Goal: Task Accomplishment & Management: Manage account settings

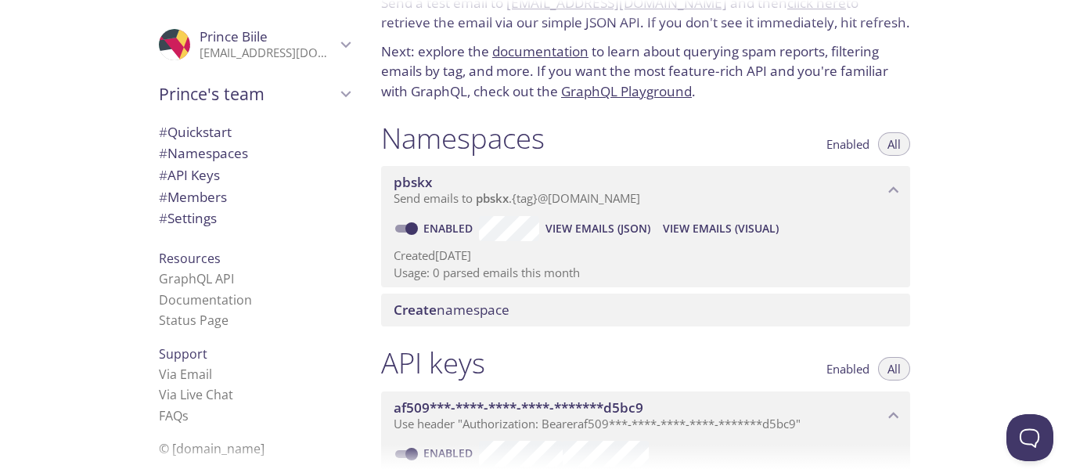
scroll to position [93, 0]
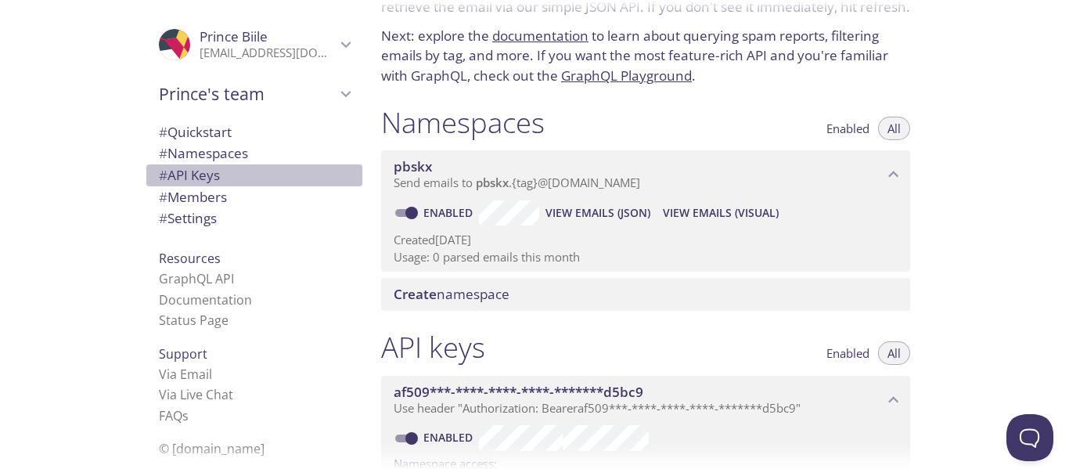
click at [204, 171] on span "# API Keys" at bounding box center [189, 175] width 61 height 18
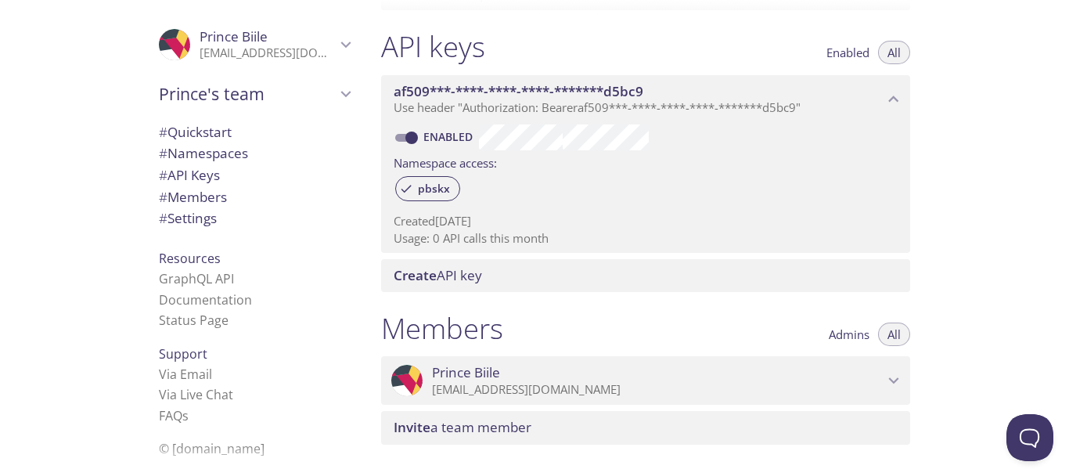
scroll to position [392, 0]
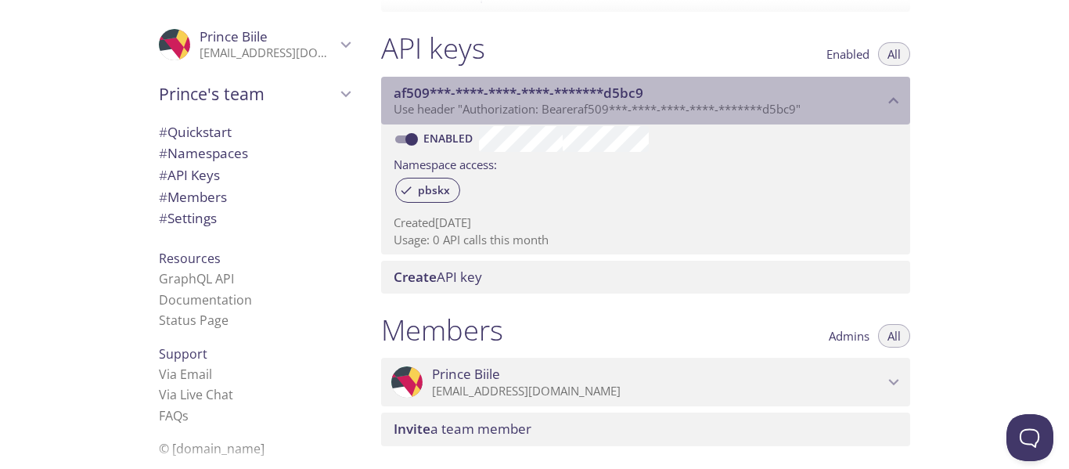
click at [885, 106] on icon "af509***-****-****-****-*******d5bc9 API key" at bounding box center [894, 101] width 20 height 20
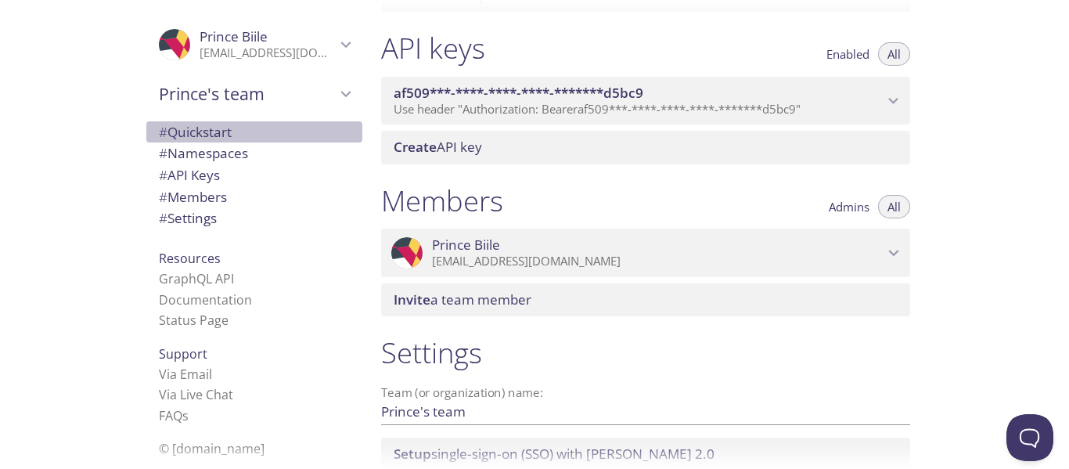
click at [199, 132] on span "# Quickstart" at bounding box center [195, 132] width 73 height 18
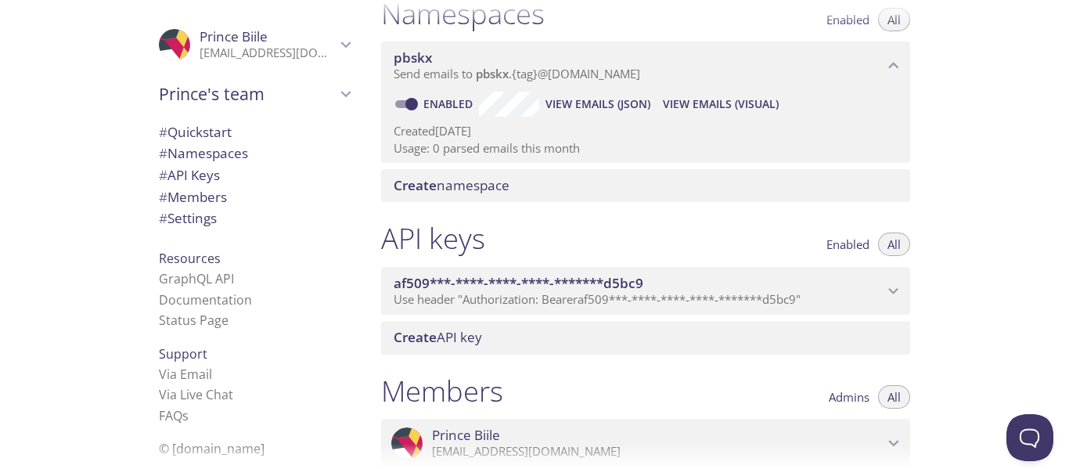
scroll to position [203, 0]
click at [885, 246] on button "All" at bounding box center [894, 243] width 32 height 23
click at [893, 289] on icon "af509***-****-****-****-*******d5bc9 API key" at bounding box center [894, 290] width 20 height 20
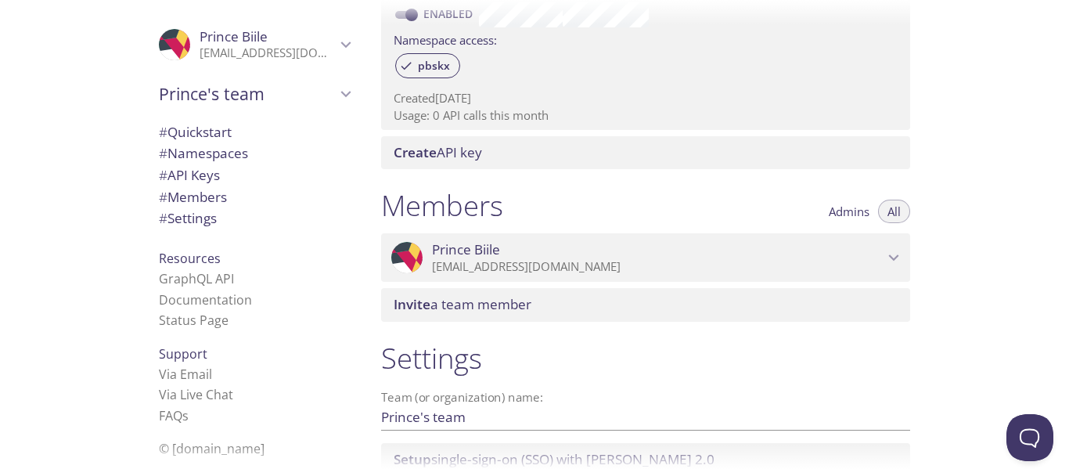
scroll to position [543, 0]
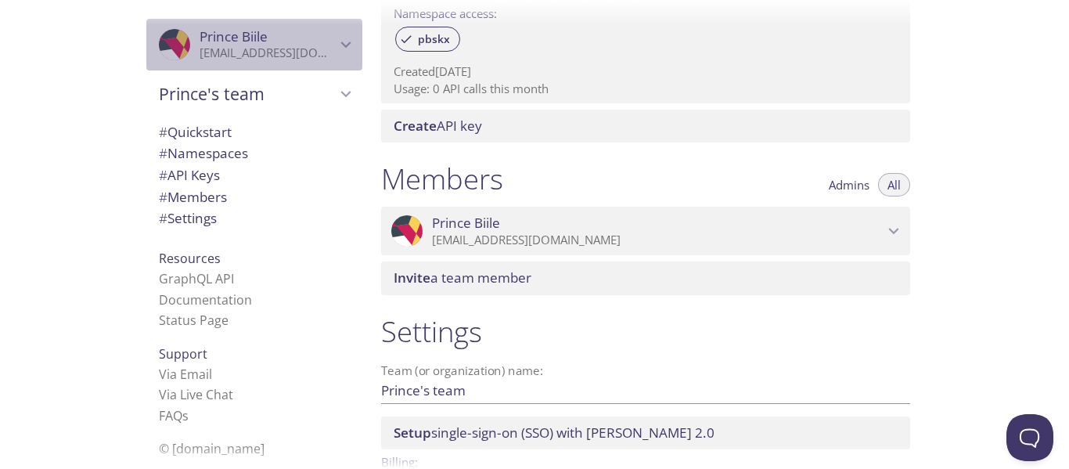
click at [312, 56] on p "[EMAIL_ADDRESS][DOMAIN_NAME]" at bounding box center [268, 53] width 136 height 16
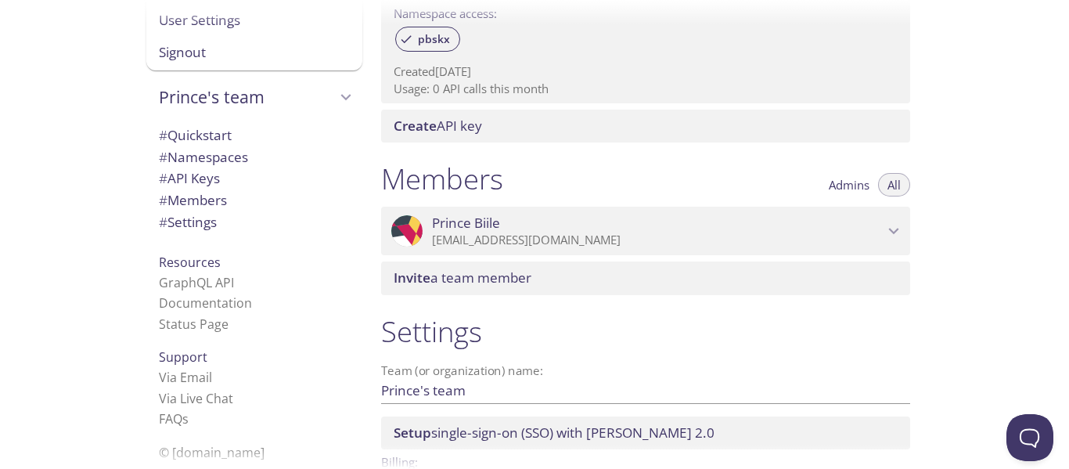
scroll to position [0, 0]
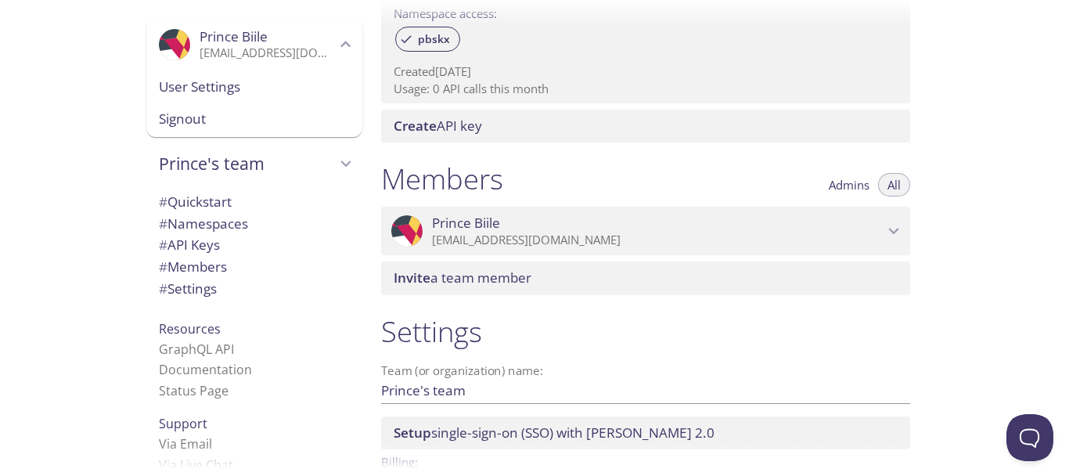
click at [177, 204] on span "# Quickstart" at bounding box center [195, 202] width 73 height 18
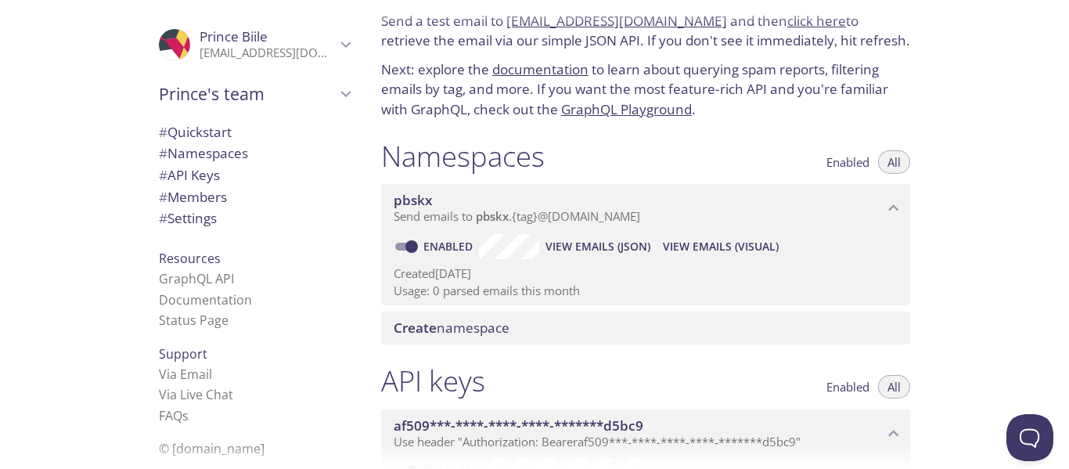
scroll to position [59, 0]
click at [211, 124] on span "# Quickstart" at bounding box center [195, 132] width 73 height 18
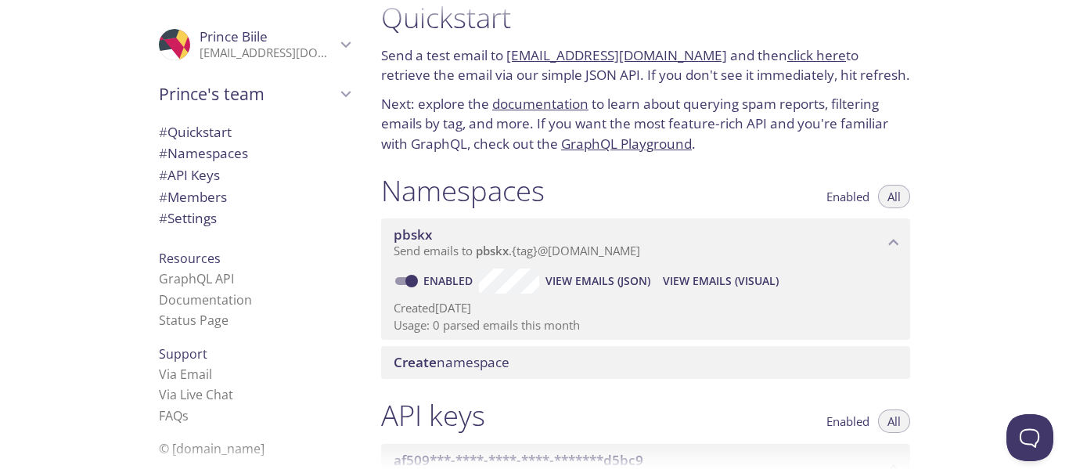
click at [211, 124] on span "# Quickstart" at bounding box center [195, 132] width 73 height 18
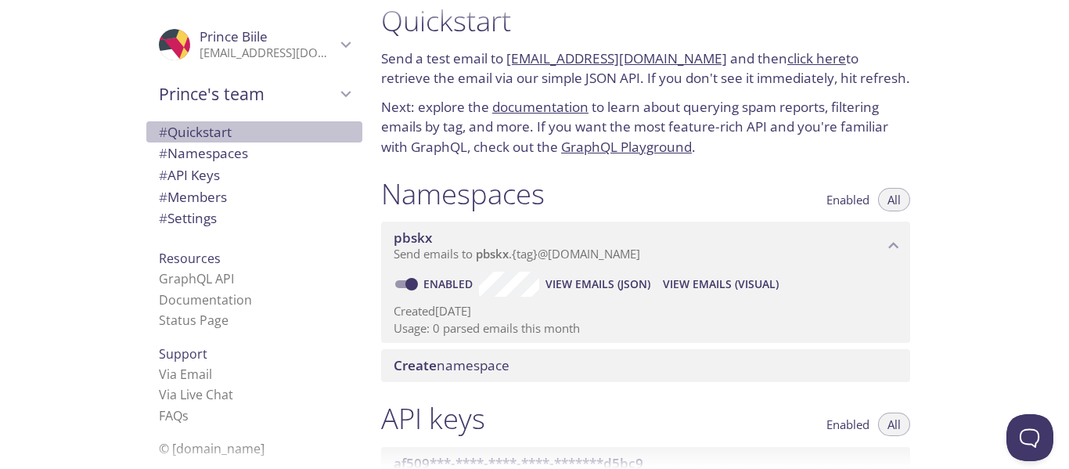
click at [211, 124] on span "# Quickstart" at bounding box center [195, 132] width 73 height 18
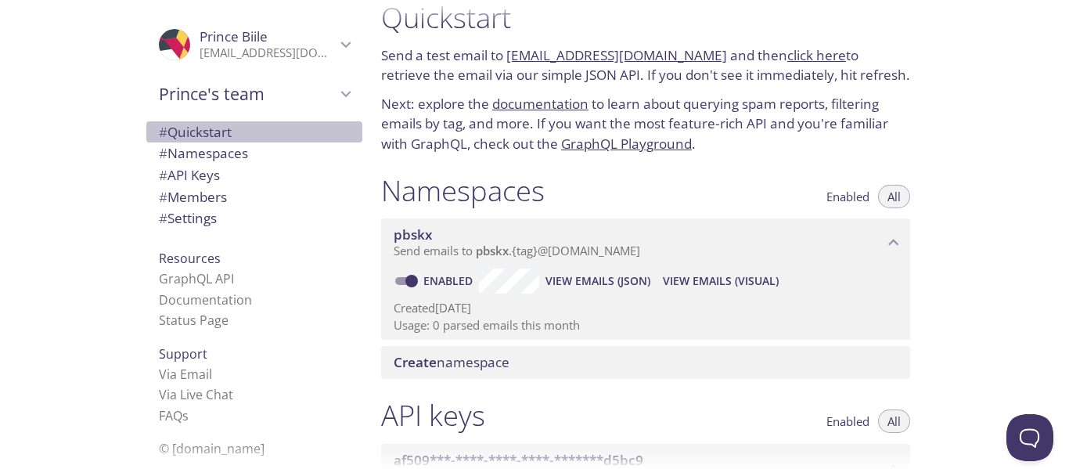
click at [211, 124] on span "# Quickstart" at bounding box center [195, 132] width 73 height 18
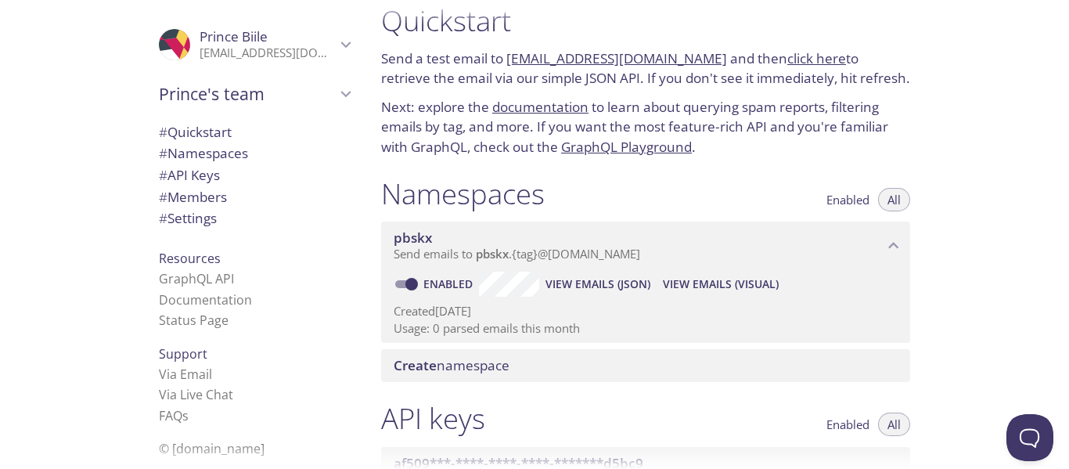
click at [313, 34] on span "Prince Biile" at bounding box center [268, 36] width 136 height 17
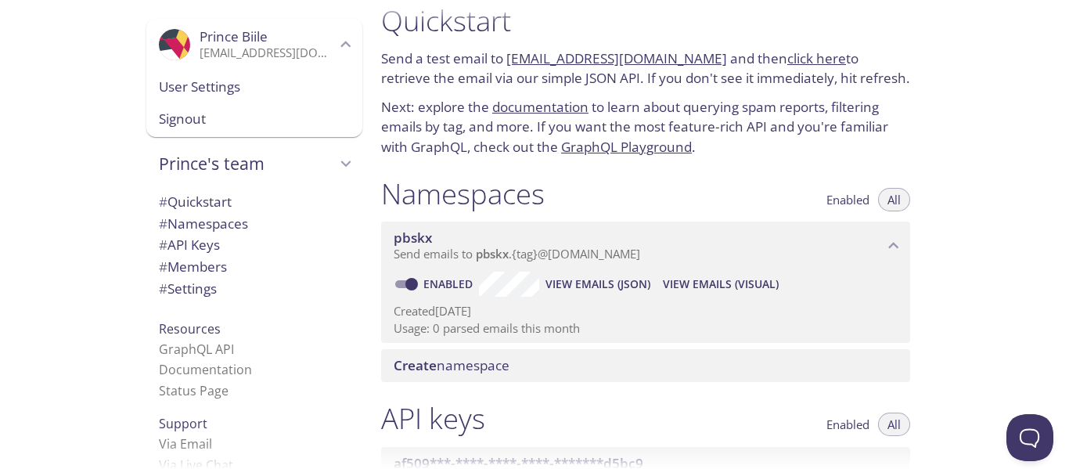
click at [236, 81] on span "User Settings" at bounding box center [254, 87] width 191 height 20
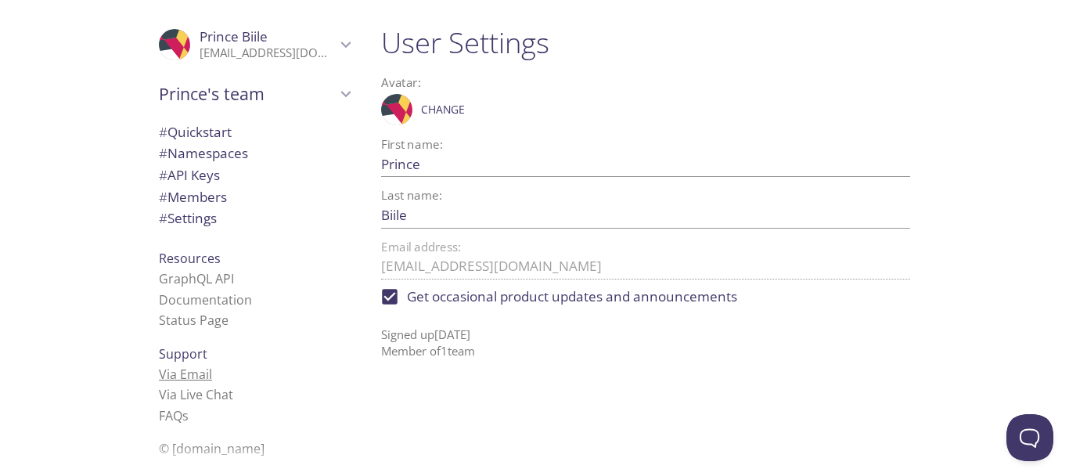
click at [159, 374] on link "Via Email" at bounding box center [185, 374] width 53 height 17
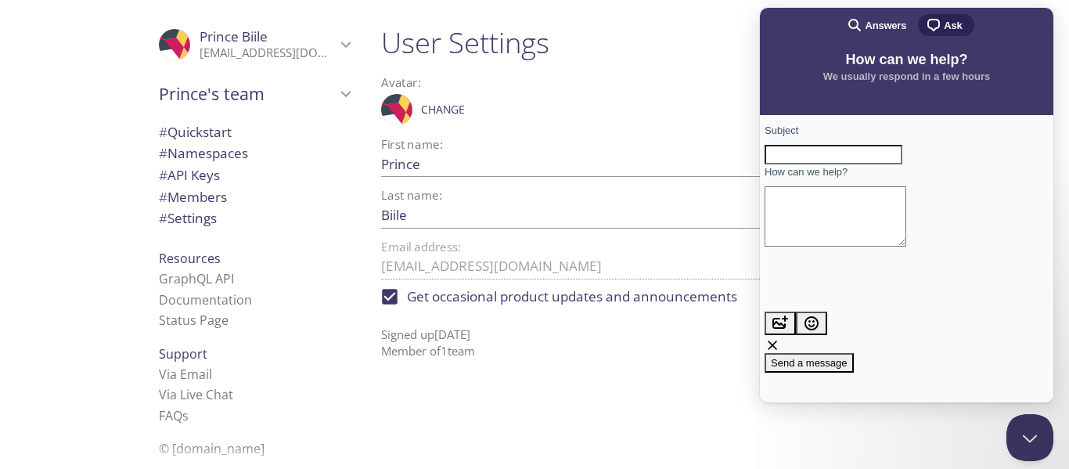
click at [842, 247] on textarea "How can we help?" at bounding box center [836, 216] width 142 height 60
click at [714, 359] on p "Signed up [DATE] Member of 1 team" at bounding box center [645, 337] width 529 height 46
click at [1030, 416] on button "Close Beacon popover" at bounding box center [1027, 434] width 47 height 47
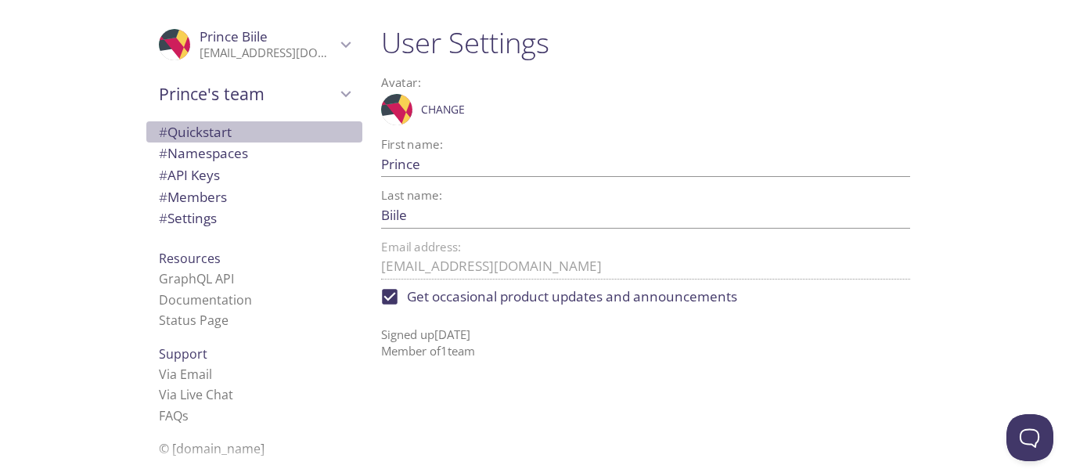
click at [240, 136] on span "# Quickstart" at bounding box center [254, 132] width 191 height 20
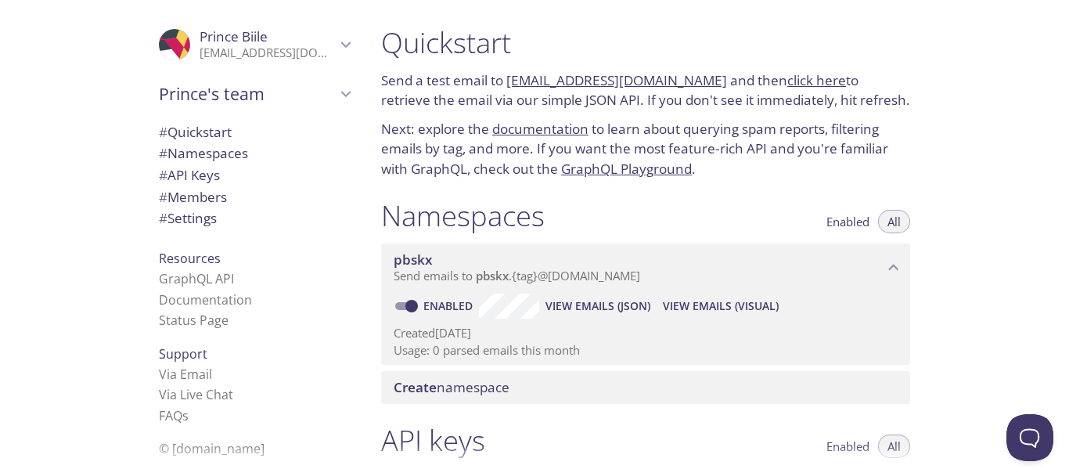
click at [197, 137] on span "# Quickstart" at bounding box center [195, 132] width 73 height 18
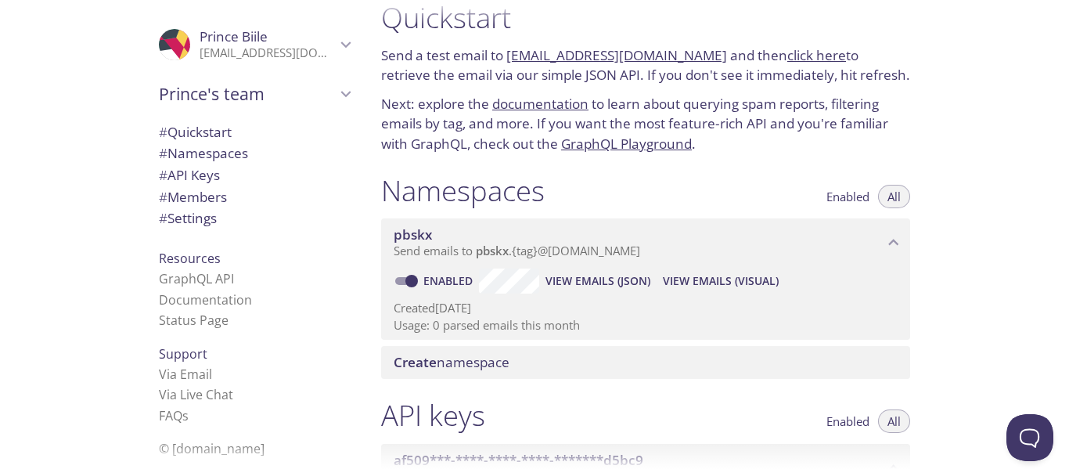
click at [618, 275] on span "View Emails (JSON)" at bounding box center [598, 281] width 105 height 19
click at [180, 260] on span "Resources" at bounding box center [190, 258] width 62 height 17
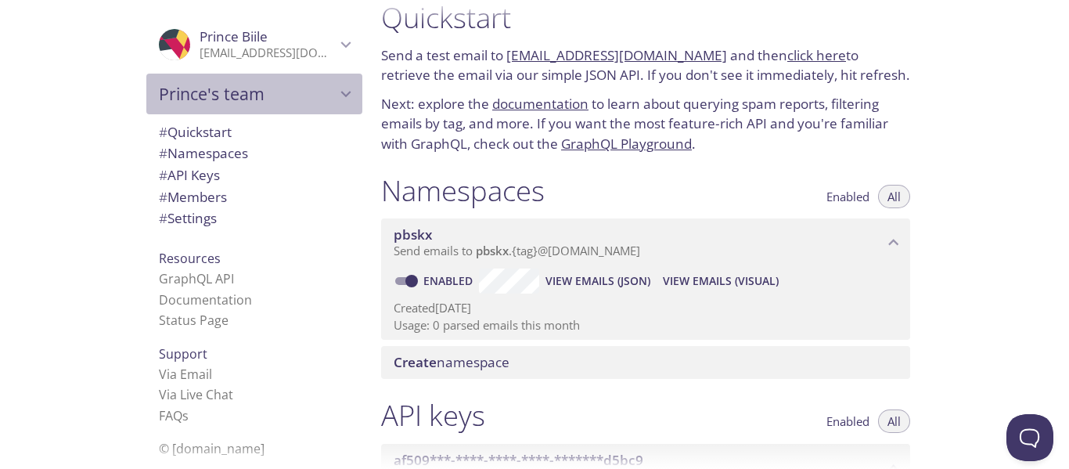
click at [318, 94] on span "Prince's team" at bounding box center [247, 94] width 177 height 22
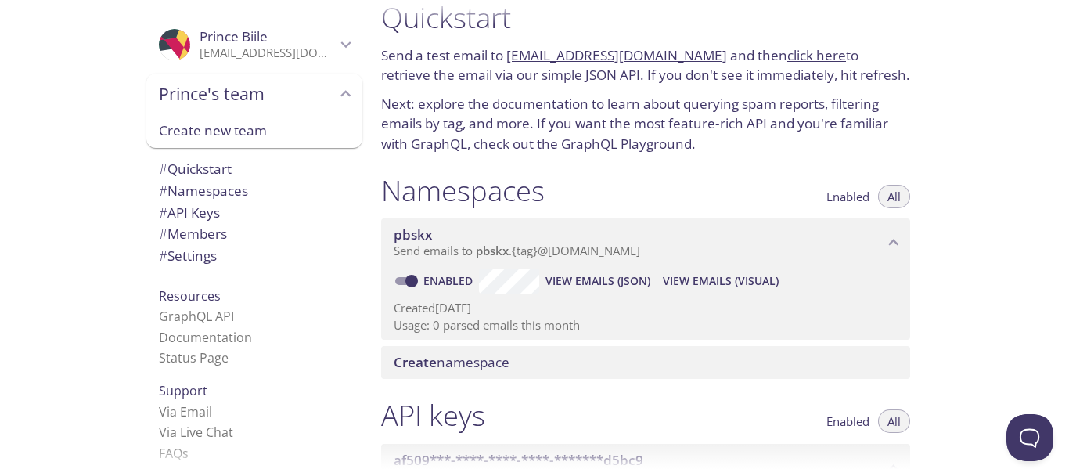
click at [182, 256] on span "# Settings" at bounding box center [188, 256] width 58 height 18
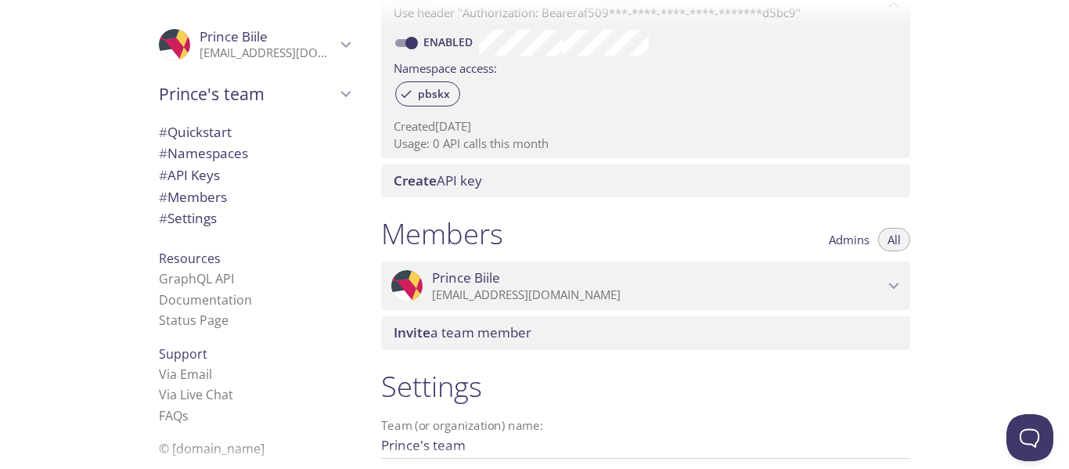
scroll to position [445, 0]
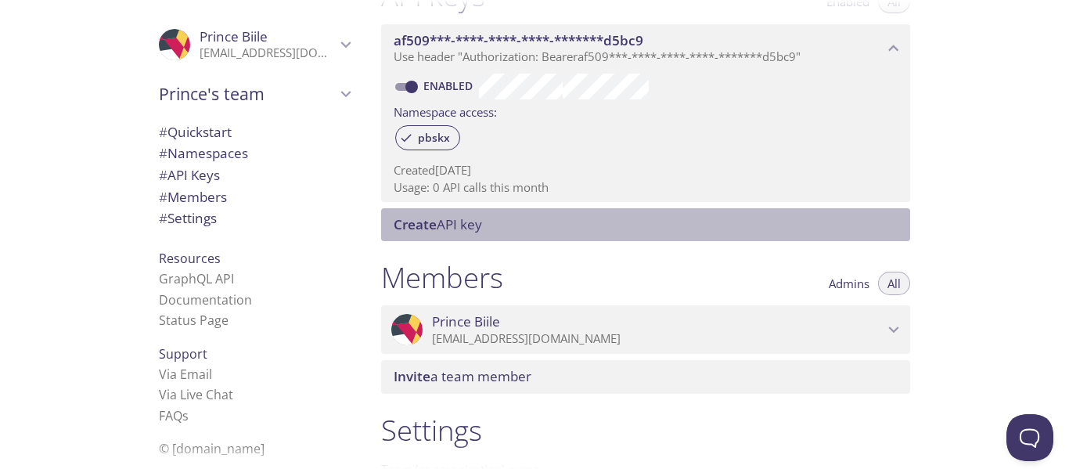
click at [467, 228] on span "Create API key" at bounding box center [438, 224] width 88 height 18
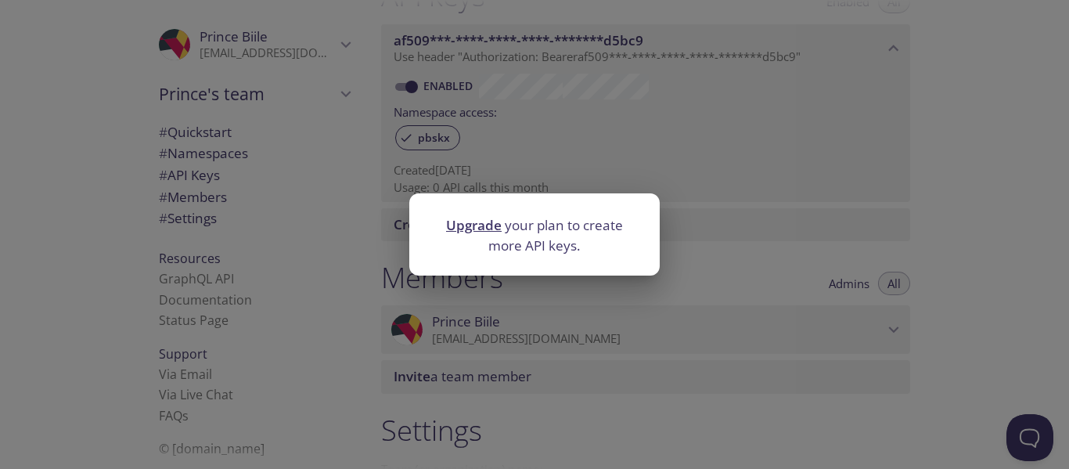
click at [552, 249] on p "Upgrade your plan to create more API keys." at bounding box center [534, 235] width 213 height 40
click at [709, 388] on div "Upgrade your plan to create more API keys." at bounding box center [534, 234] width 1069 height 469
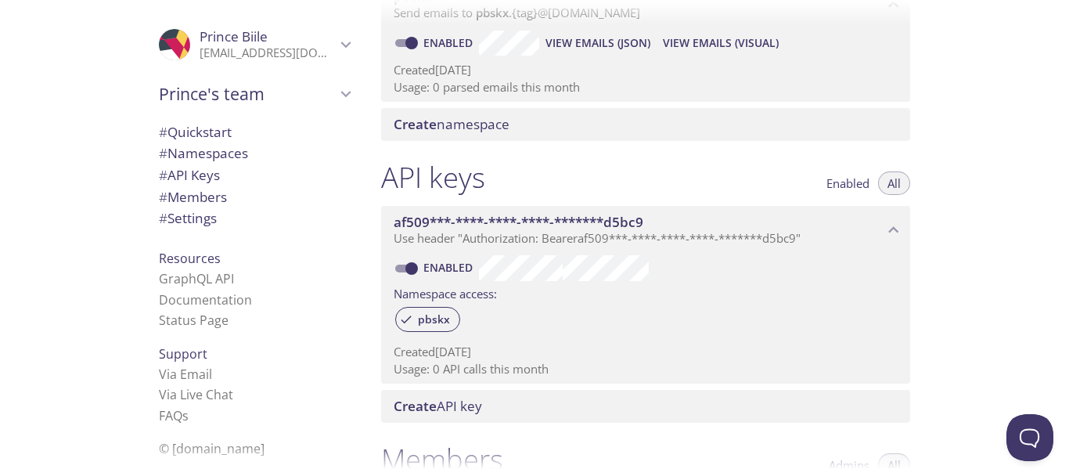
scroll to position [260, 0]
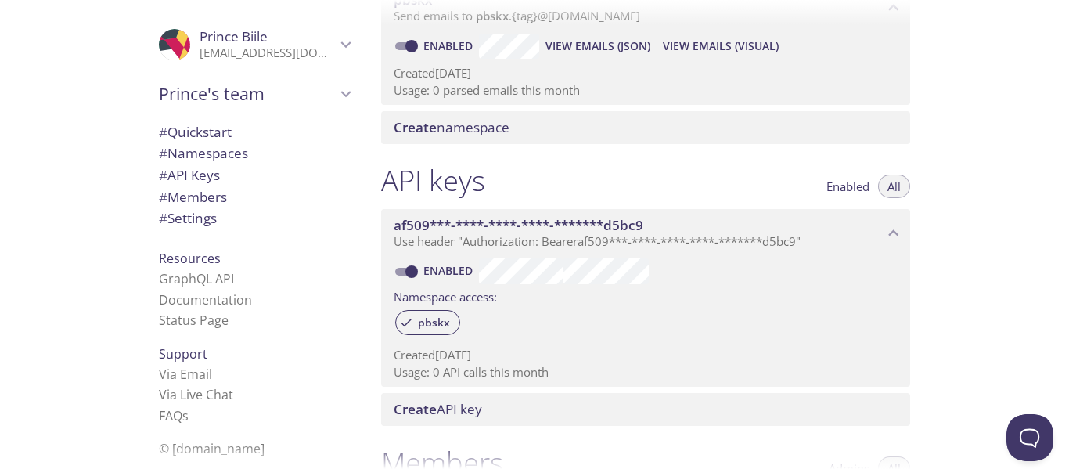
click at [450, 130] on span "Create namespace" at bounding box center [452, 127] width 116 height 18
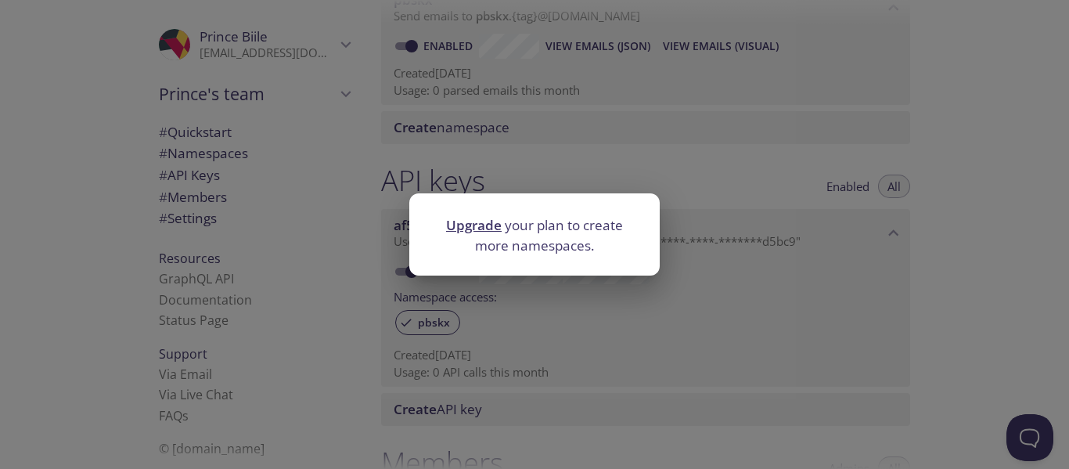
click at [588, 207] on div at bounding box center [534, 204] width 251 height 22
click at [517, 124] on div "Upgrade your plan to create more namespaces." at bounding box center [534, 234] width 1069 height 469
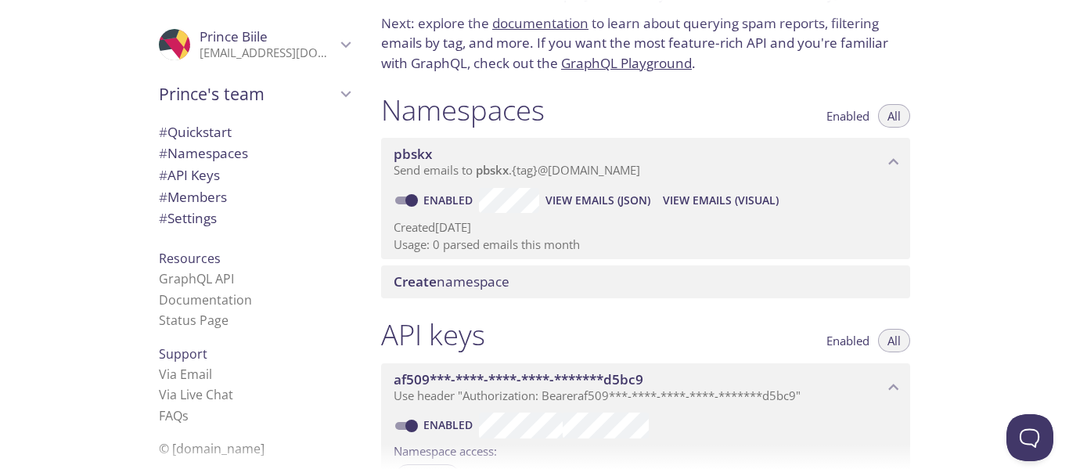
scroll to position [95, 0]
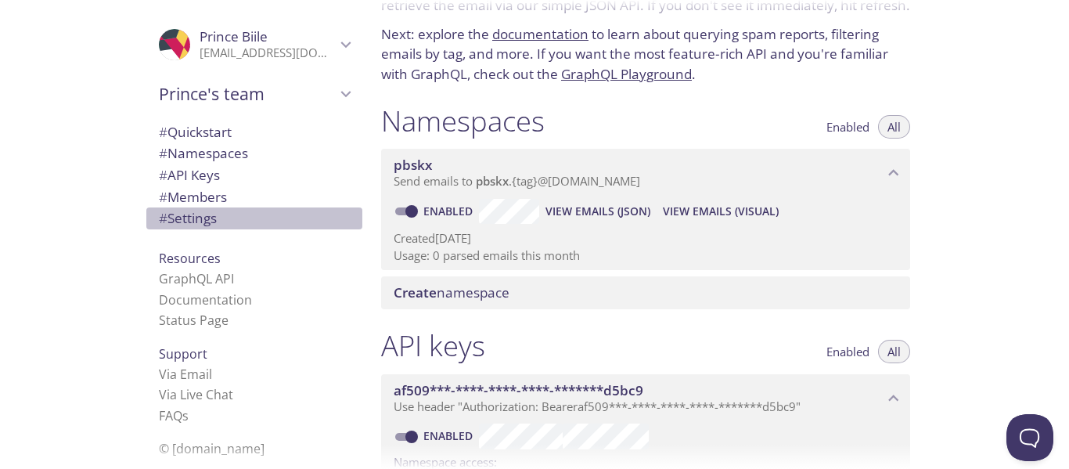
click at [197, 215] on span "# Settings" at bounding box center [188, 218] width 58 height 18
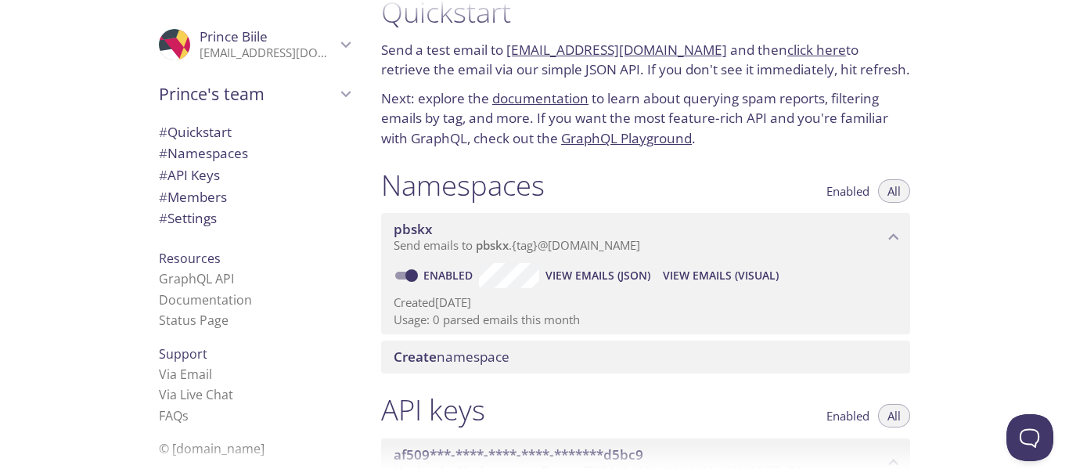
scroll to position [0, 0]
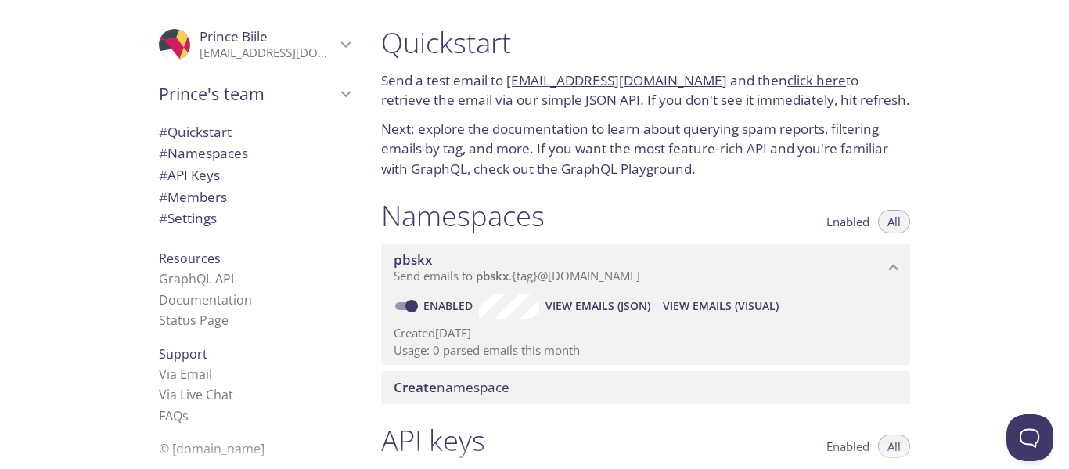
click at [592, 86] on link "[EMAIL_ADDRESS][DOMAIN_NAME]" at bounding box center [617, 80] width 221 height 18
click at [586, 81] on link "[EMAIL_ADDRESS][DOMAIN_NAME]" at bounding box center [617, 80] width 221 height 18
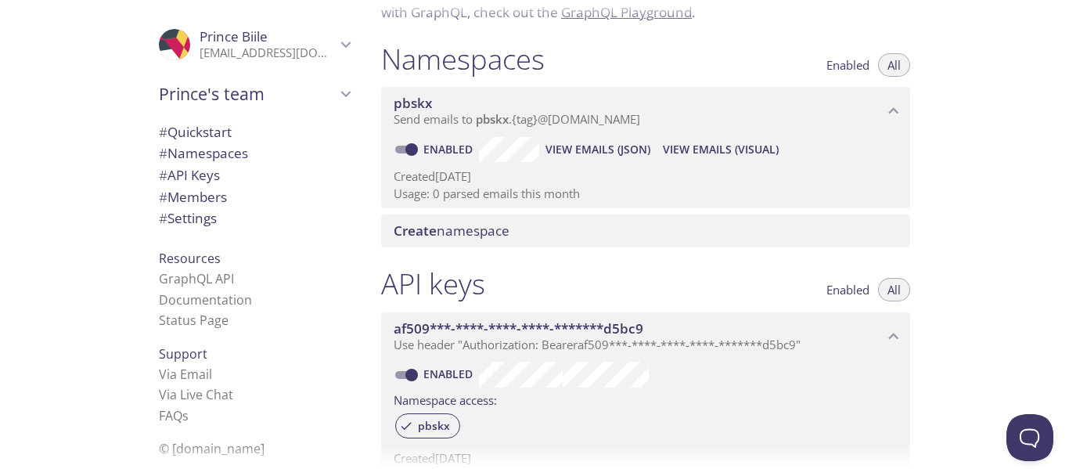
scroll to position [157, 0]
click at [413, 373] on input "Enabled" at bounding box center [412, 374] width 56 height 19
click at [406, 376] on input "Disabled" at bounding box center [399, 374] width 56 height 19
checkbox input "true"
click at [438, 431] on span "pbskx" at bounding box center [434, 425] width 51 height 14
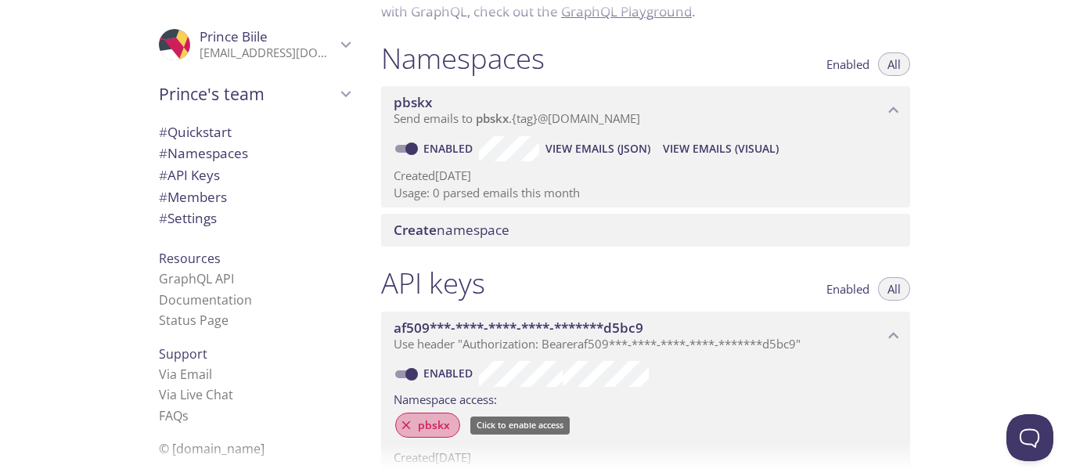
click at [443, 424] on span "pbskx" at bounding box center [434, 425] width 51 height 14
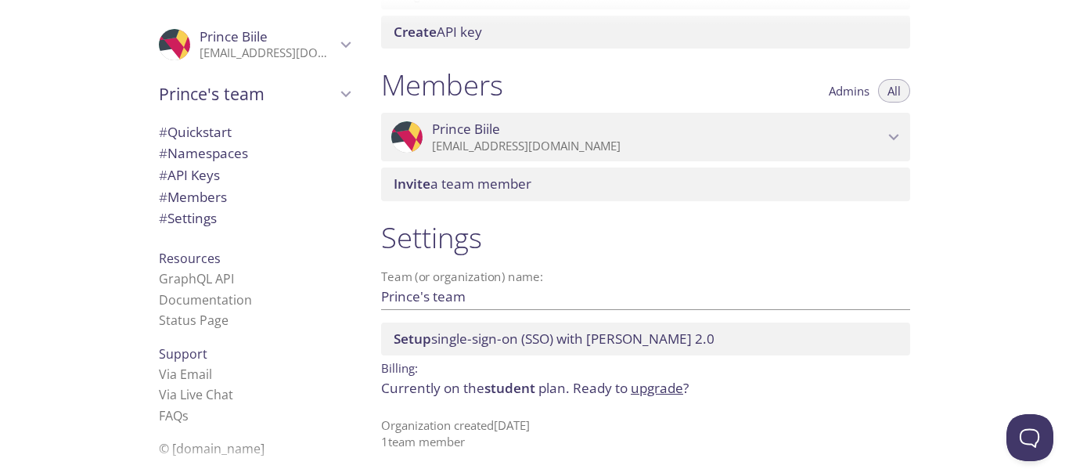
scroll to position [644, 0]
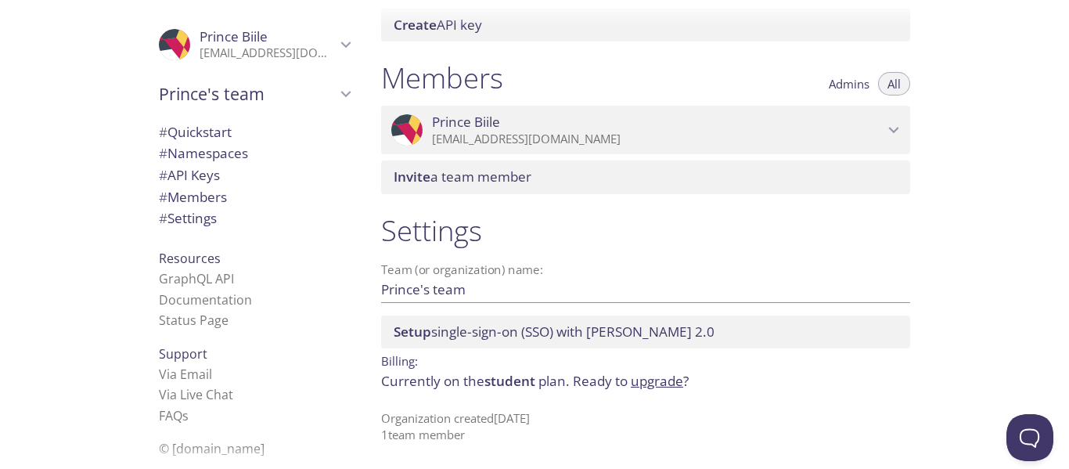
click at [668, 148] on div ".cls-1 { fill: #6d5ca8; } .cls-2 { fill: #3fc191; } .cls-3 { fill: #3b4752; } .…" at bounding box center [645, 130] width 529 height 49
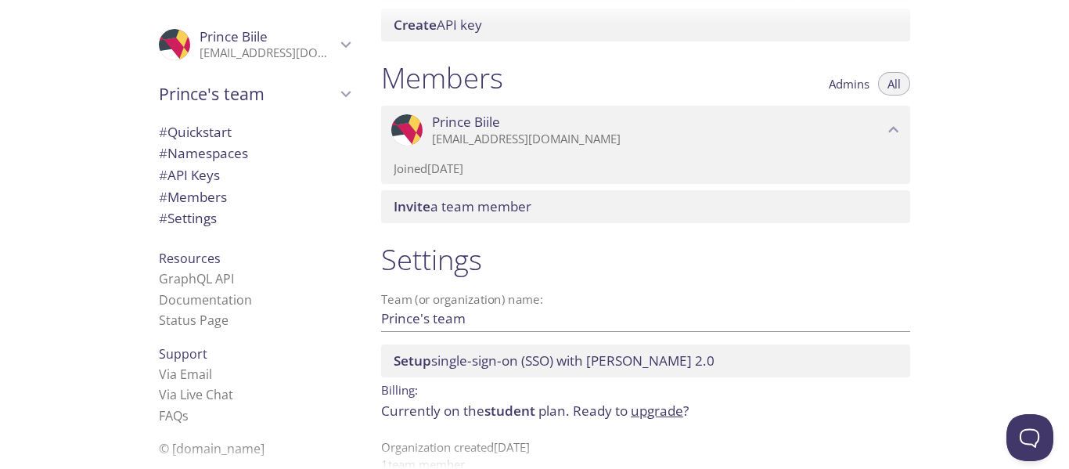
click at [472, 185] on div "Members Admins All .cls-1 { fill: #6d5ca8; } .cls-2 { fill: #3fc191; } .cls-3 {…" at bounding box center [646, 142] width 554 height 182
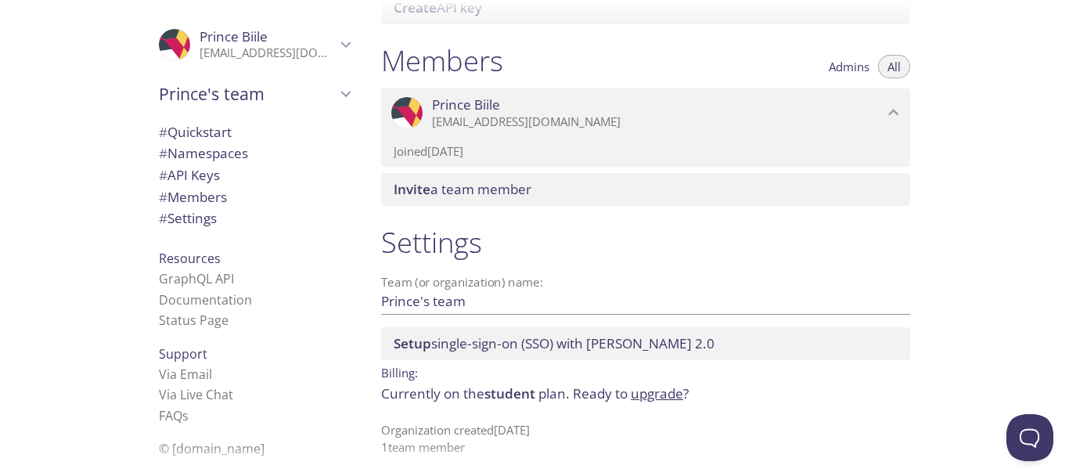
scroll to position [673, 0]
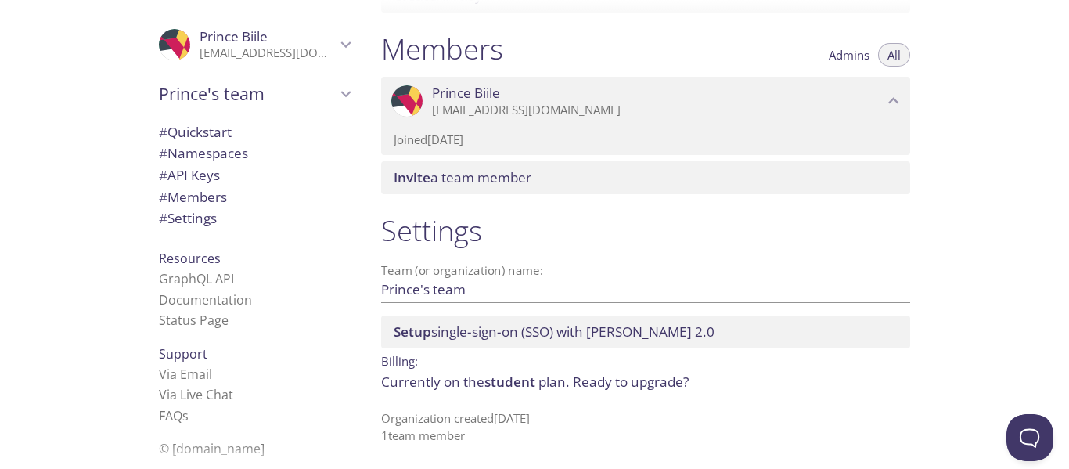
click at [248, 99] on span "Prince's team" at bounding box center [247, 94] width 177 height 22
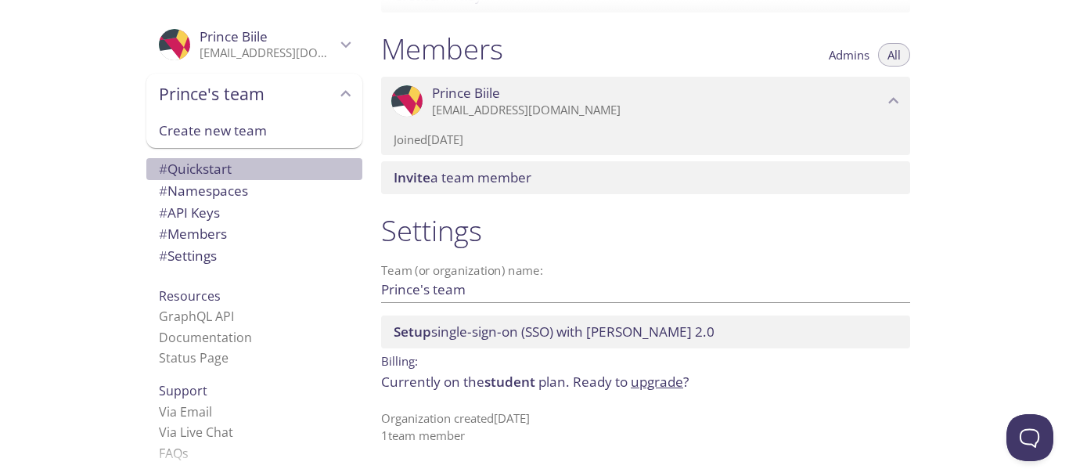
click at [207, 176] on span "# Quickstart" at bounding box center [195, 169] width 73 height 18
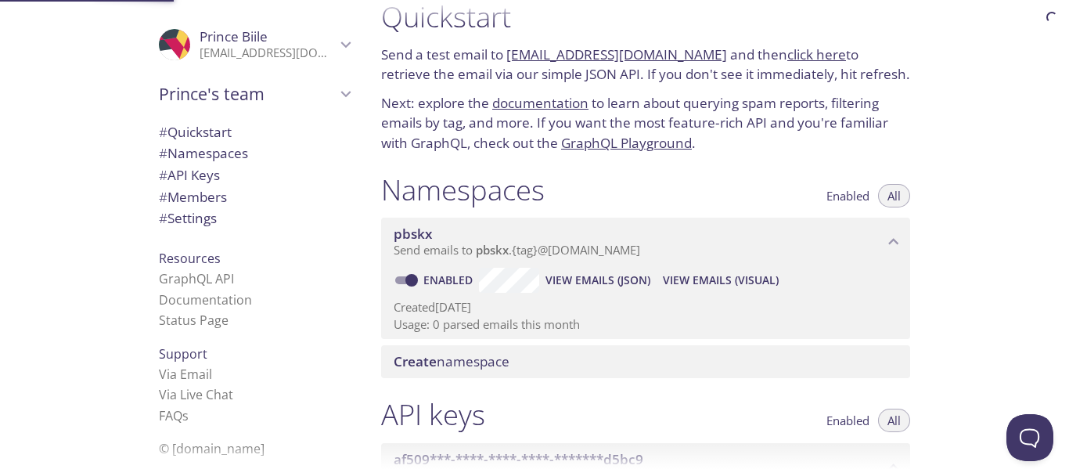
scroll to position [25, 0]
click at [550, 110] on link "documentation" at bounding box center [540, 104] width 96 height 18
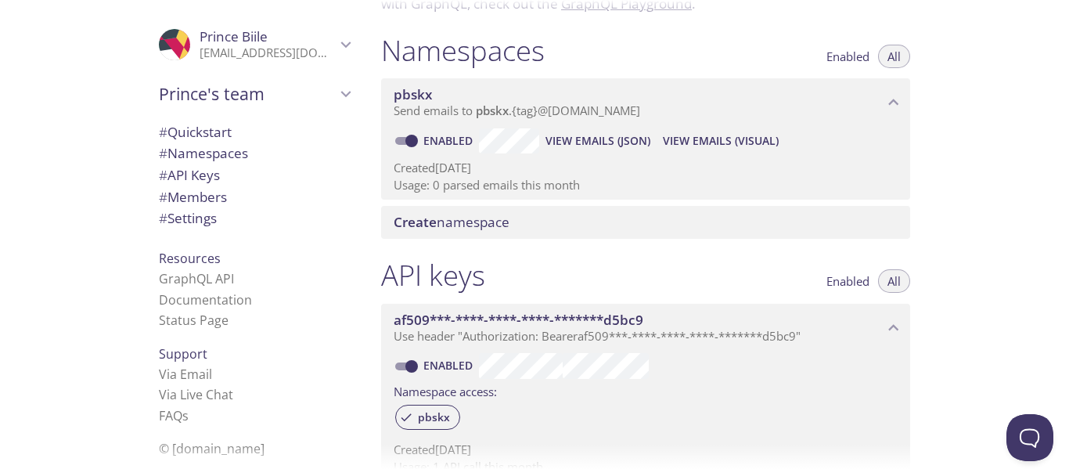
scroll to position [189, 0]
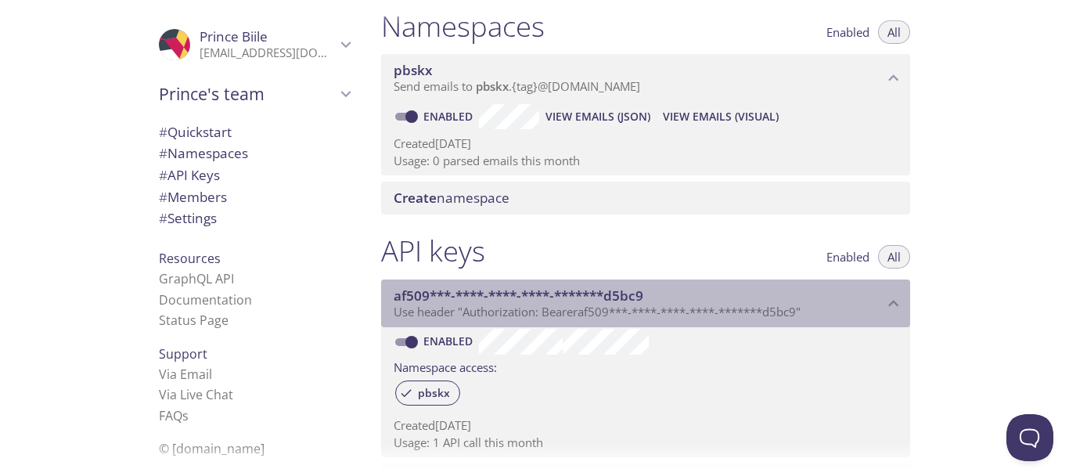
click at [644, 315] on span "Use header "Authorization: Bearer af509***-****-****-****-*******d5bc9 "" at bounding box center [597, 312] width 407 height 16
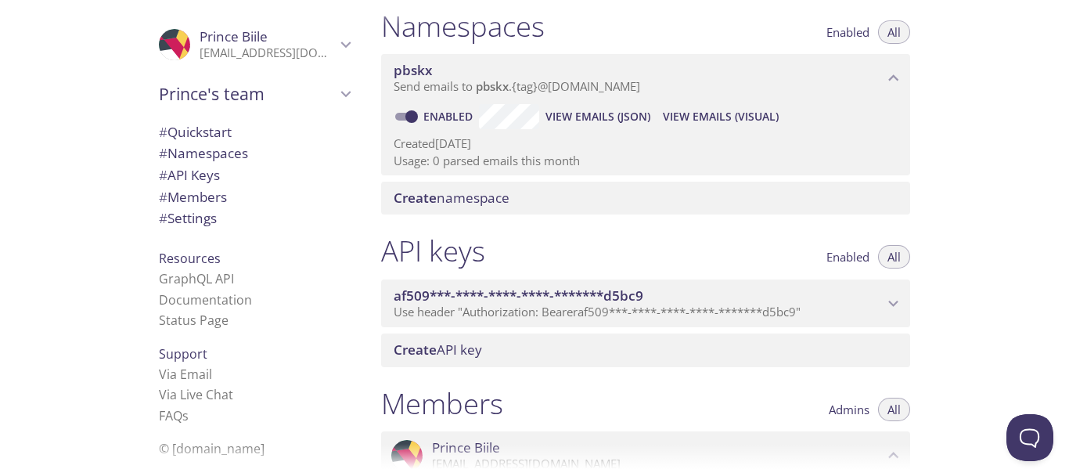
click at [644, 315] on span "Use header "Authorization: Bearer af509***-****-****-****-*******d5bc9 "" at bounding box center [597, 312] width 407 height 16
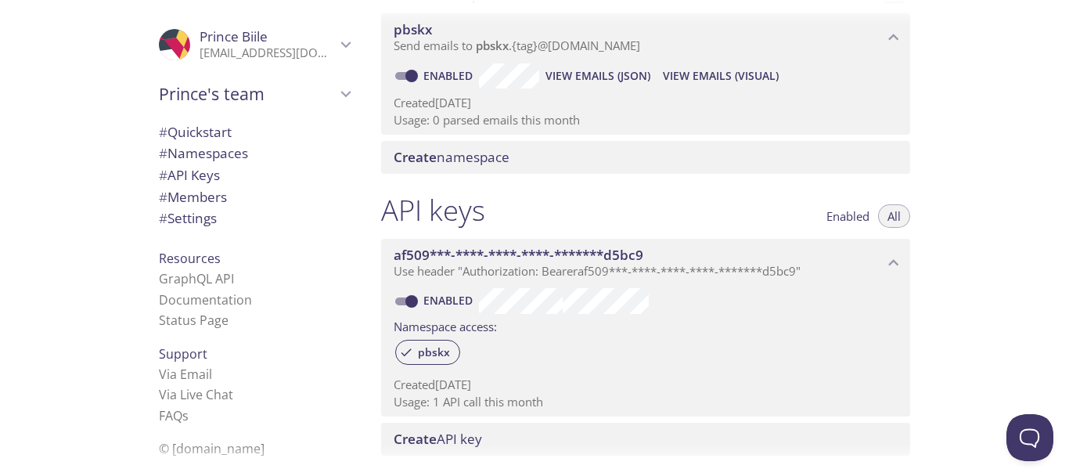
scroll to position [237, 0]
